Goal: Information Seeking & Learning: Learn about a topic

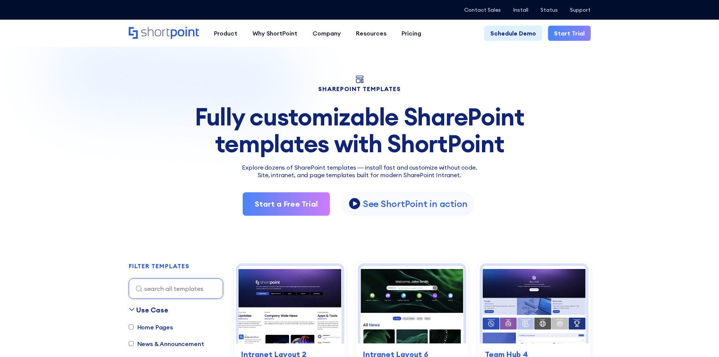
scroll to position [76, 0]
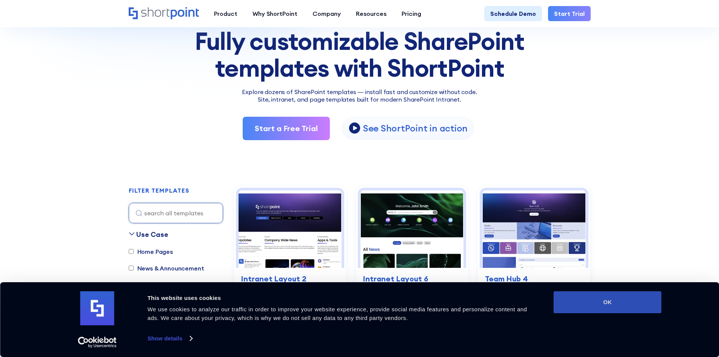
click at [594, 295] on button "OK" at bounding box center [608, 302] width 108 height 22
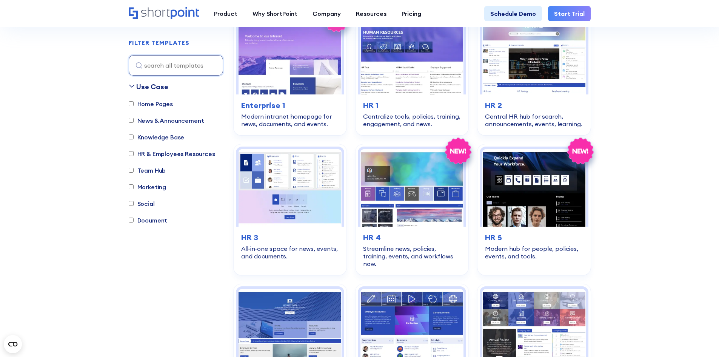
scroll to position [1020, 0]
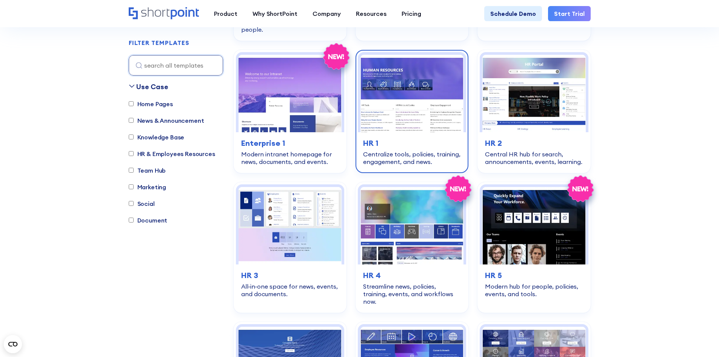
click at [400, 137] on h3 "HR 1" at bounding box center [412, 142] width 98 height 11
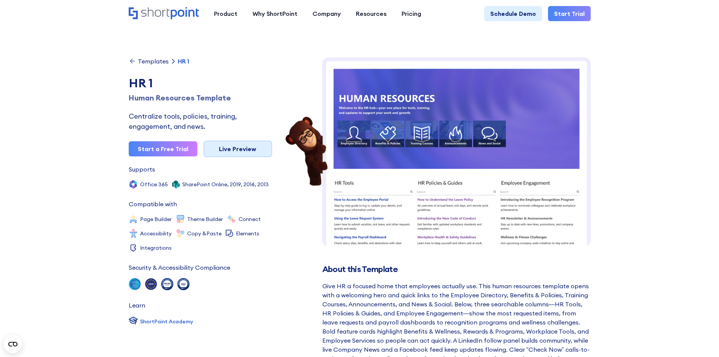
click at [236, 148] on link "Live Preview" at bounding box center [238, 148] width 69 height 17
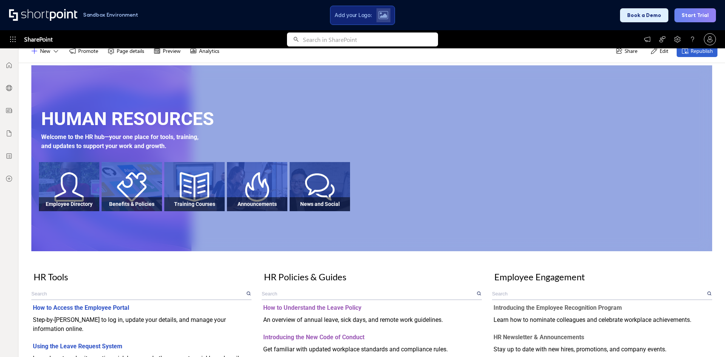
scroll to position [20, 0]
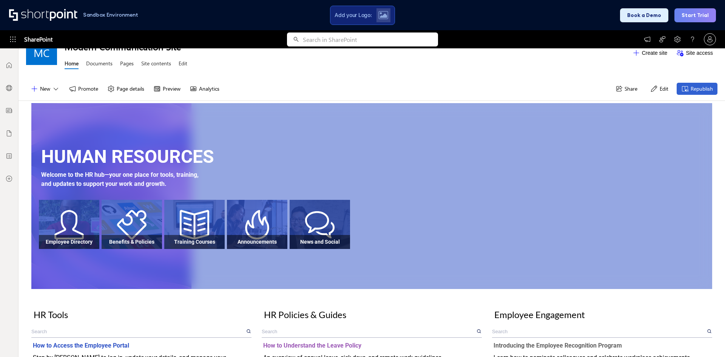
click at [651, 93] on button "Edit" at bounding box center [659, 89] width 27 height 12
click at [652, 90] on button "Edit" at bounding box center [659, 89] width 27 height 12
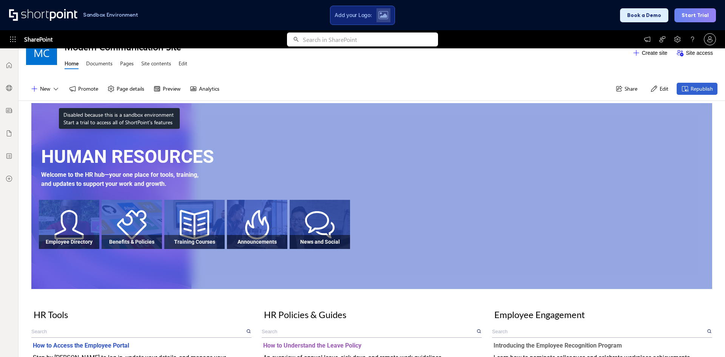
click at [119, 90] on button "Page details" at bounding box center [126, 89] width 46 height 12
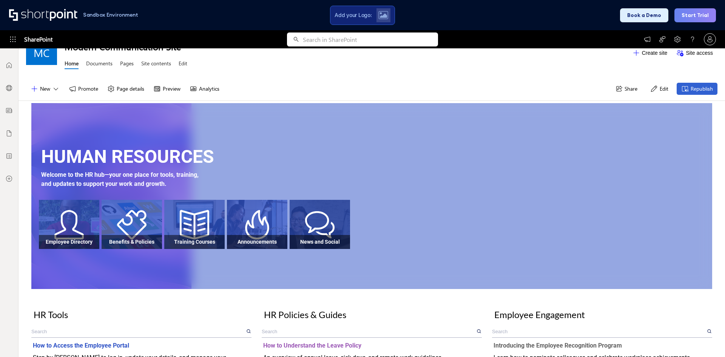
click at [119, 90] on button "Page details" at bounding box center [126, 89] width 46 height 12
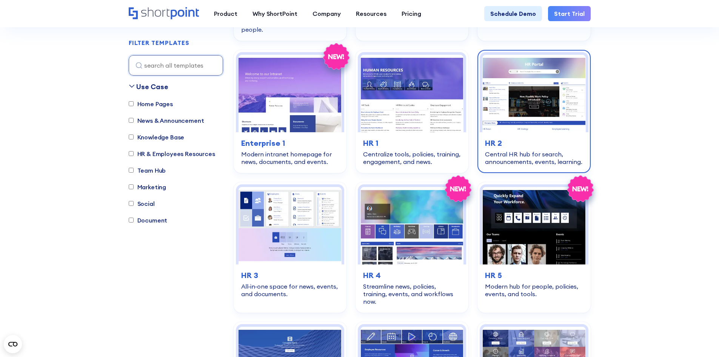
click at [562, 150] on div "Central HR hub for search, announcements, events, learning." at bounding box center [534, 157] width 98 height 15
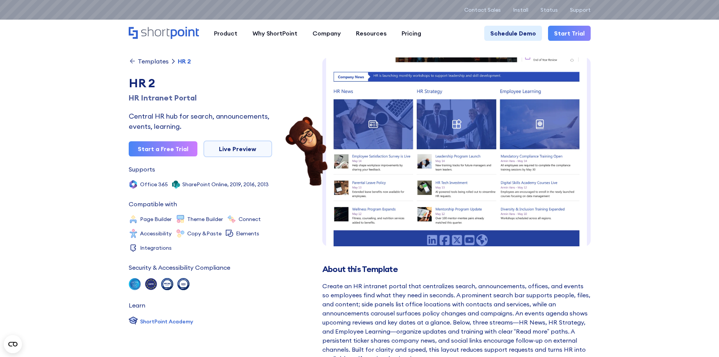
scroll to position [154, 0]
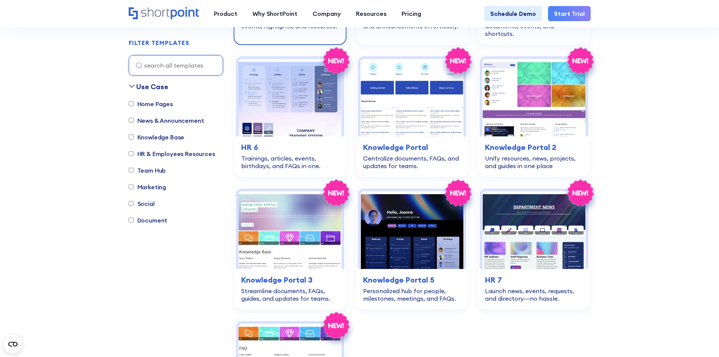
scroll to position [1737, 0]
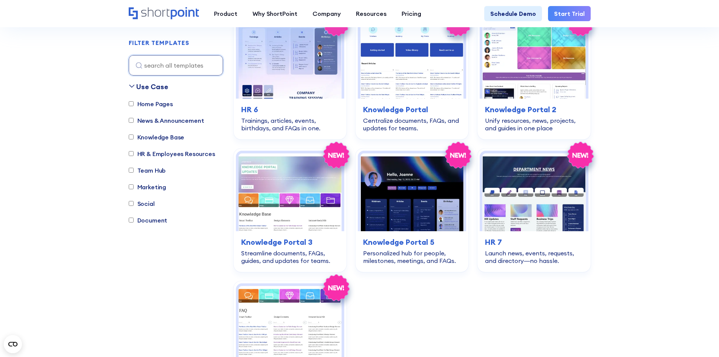
click at [191, 154] on label "HR & Employees Resources" at bounding box center [172, 153] width 86 height 9
click at [134, 154] on input "HR & Employees Resources" at bounding box center [131, 153] width 5 height 5
checkbox input "true"
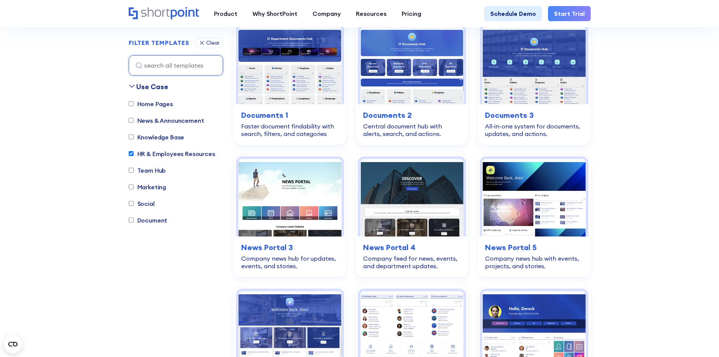
scroll to position [1011, 0]
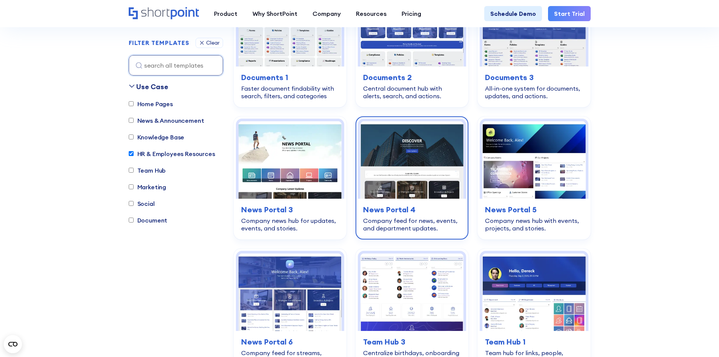
click at [363, 227] on div "news-announcements News Portal 4 Company feed for news, events, and department …" at bounding box center [412, 218] width 108 height 39
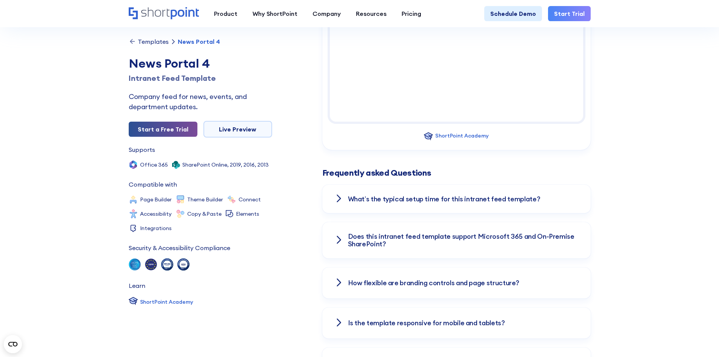
scroll to position [831, 0]
